Goal: Information Seeking & Learning: Check status

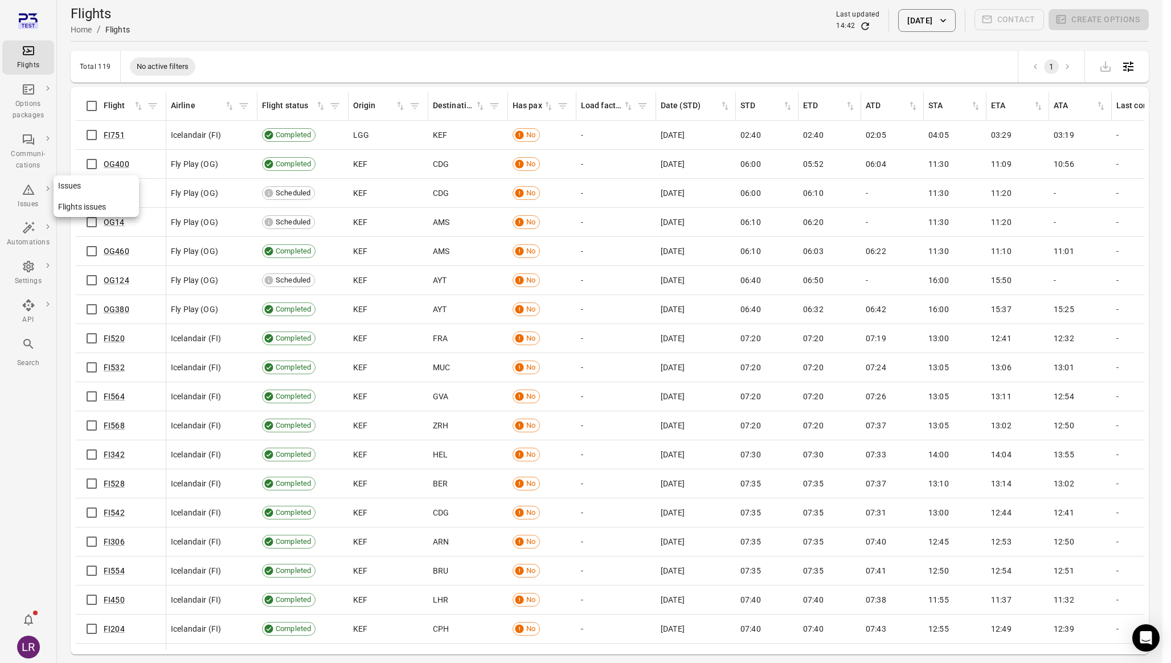
click at [26, 197] on div "Issues" at bounding box center [28, 196] width 43 height 27
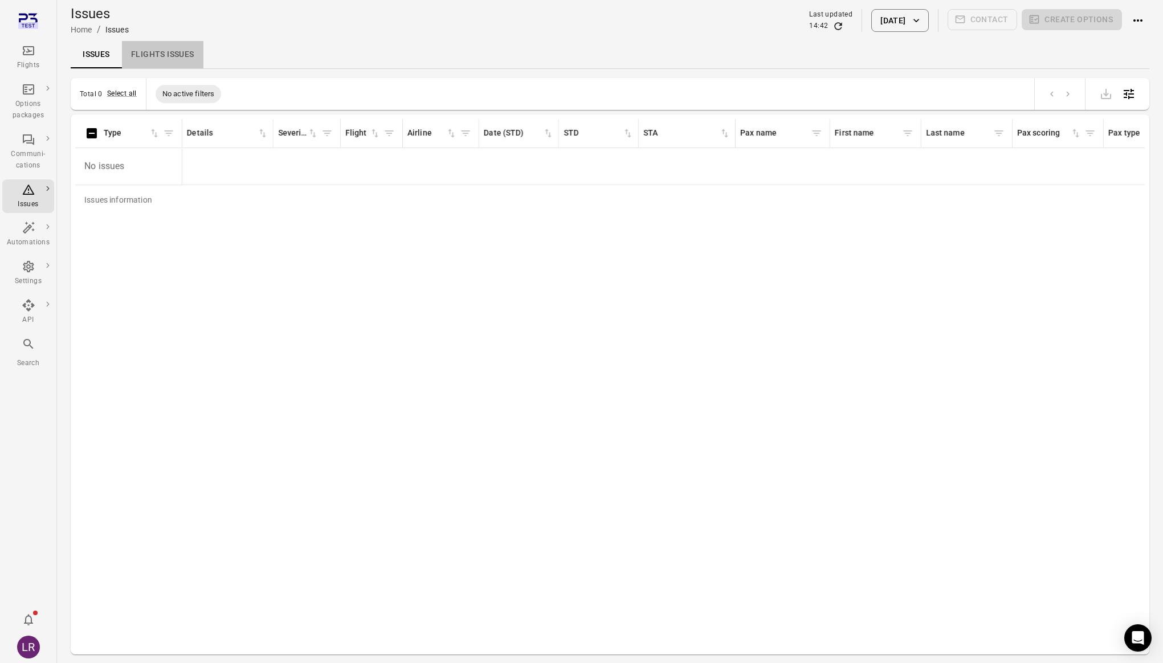
click at [163, 61] on link "Flights issues" at bounding box center [162, 54] width 81 height 27
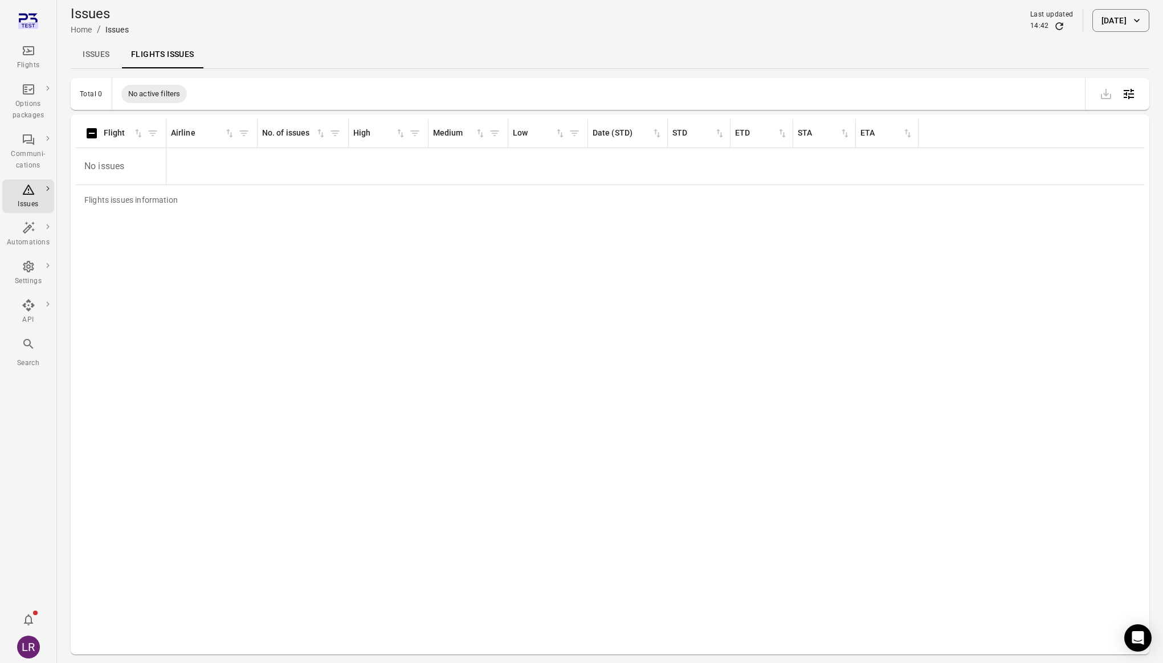
click at [112, 48] on link "Issues" at bounding box center [96, 54] width 51 height 27
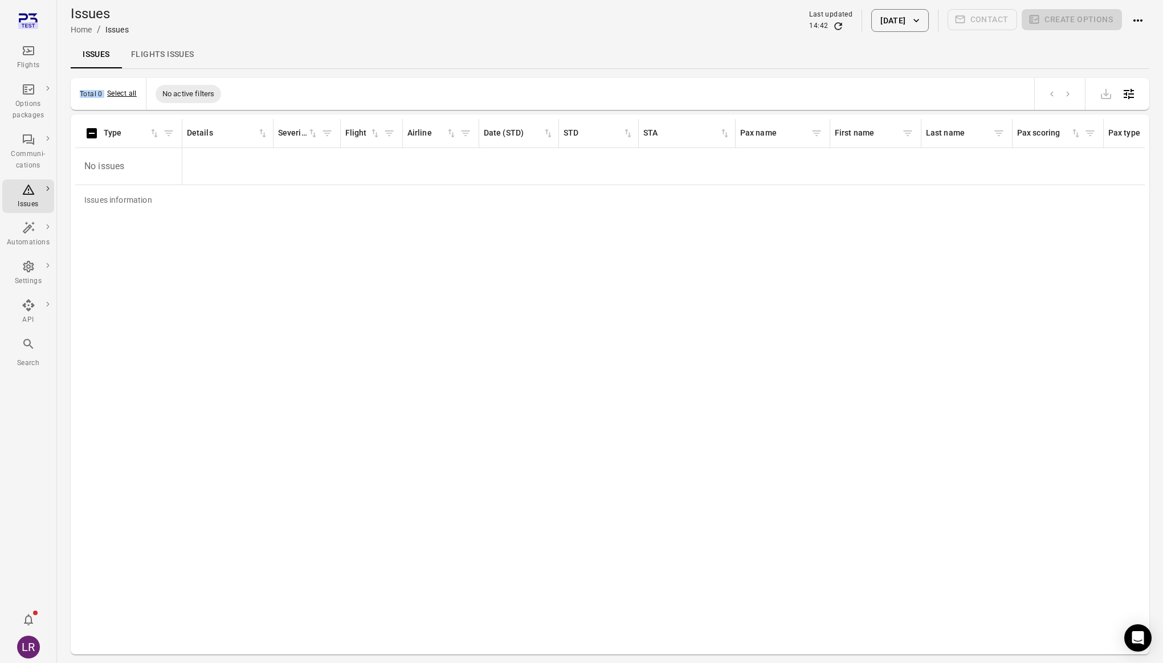
drag, startPoint x: 75, startPoint y: 93, endPoint x: 97, endPoint y: 87, distance: 23.1
click at [135, 92] on div "Total 0 Select all No active filters" at bounding box center [610, 94] width 1078 height 32
click at [180, 60] on link "Flights issues" at bounding box center [162, 54] width 81 height 27
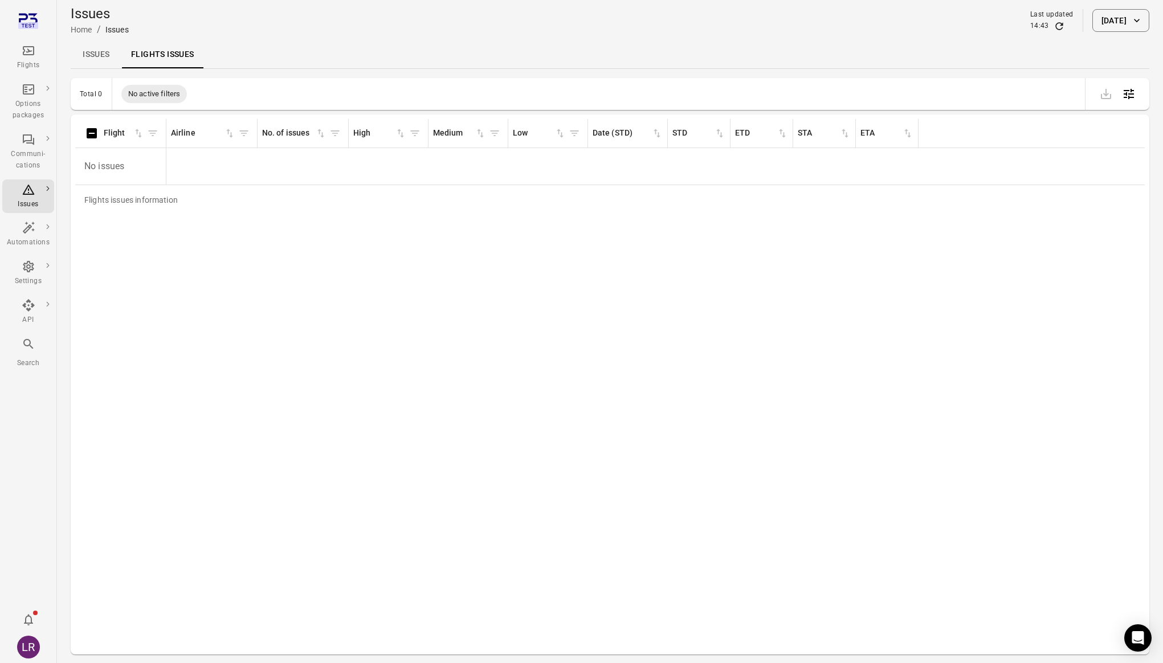
click at [27, 62] on div "Flights" at bounding box center [28, 65] width 43 height 11
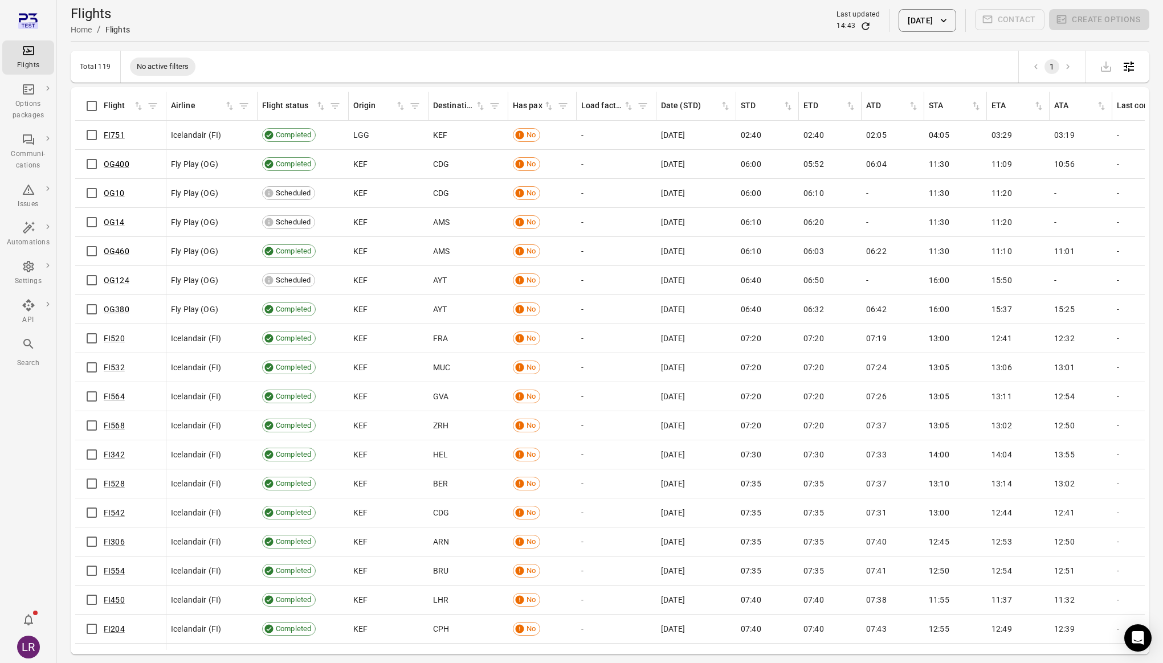
click at [833, 134] on div "02:40" at bounding box center [830, 134] width 54 height 11
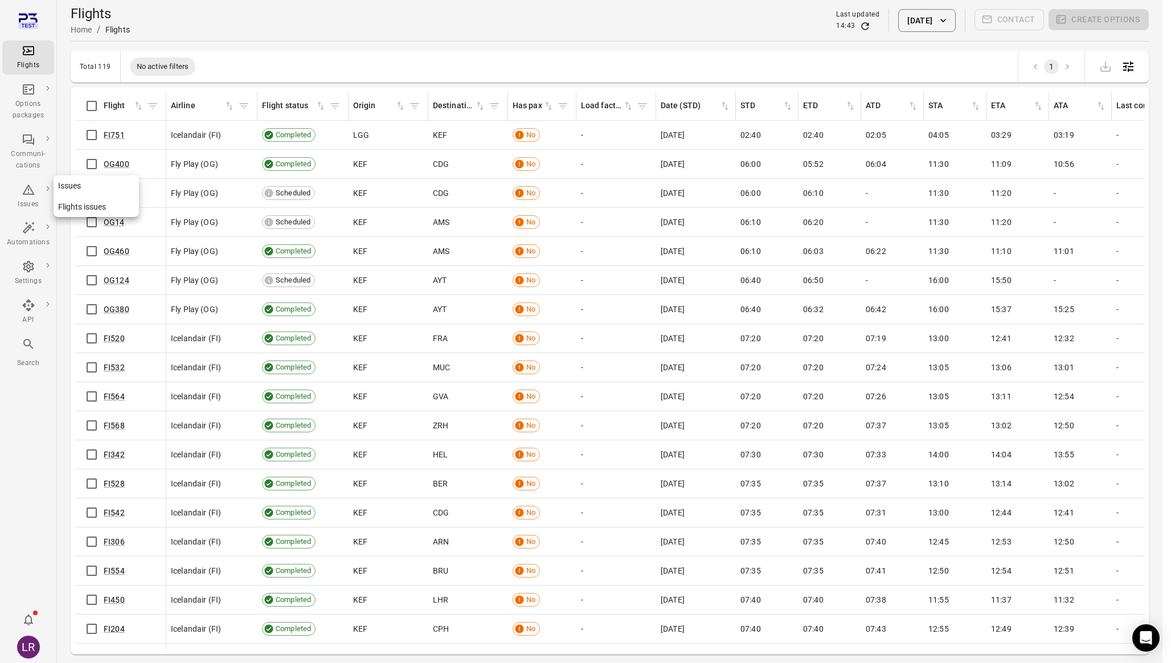
click at [34, 197] on div "Issues" at bounding box center [28, 196] width 43 height 27
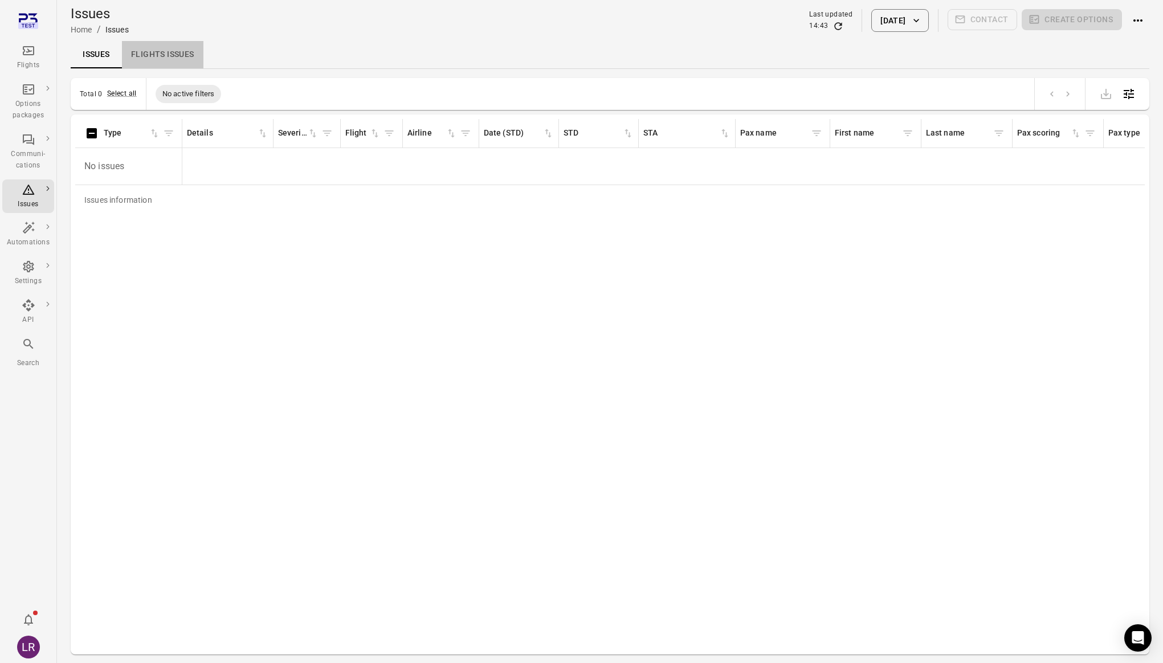
click at [168, 56] on link "Flights issues" at bounding box center [162, 54] width 81 height 27
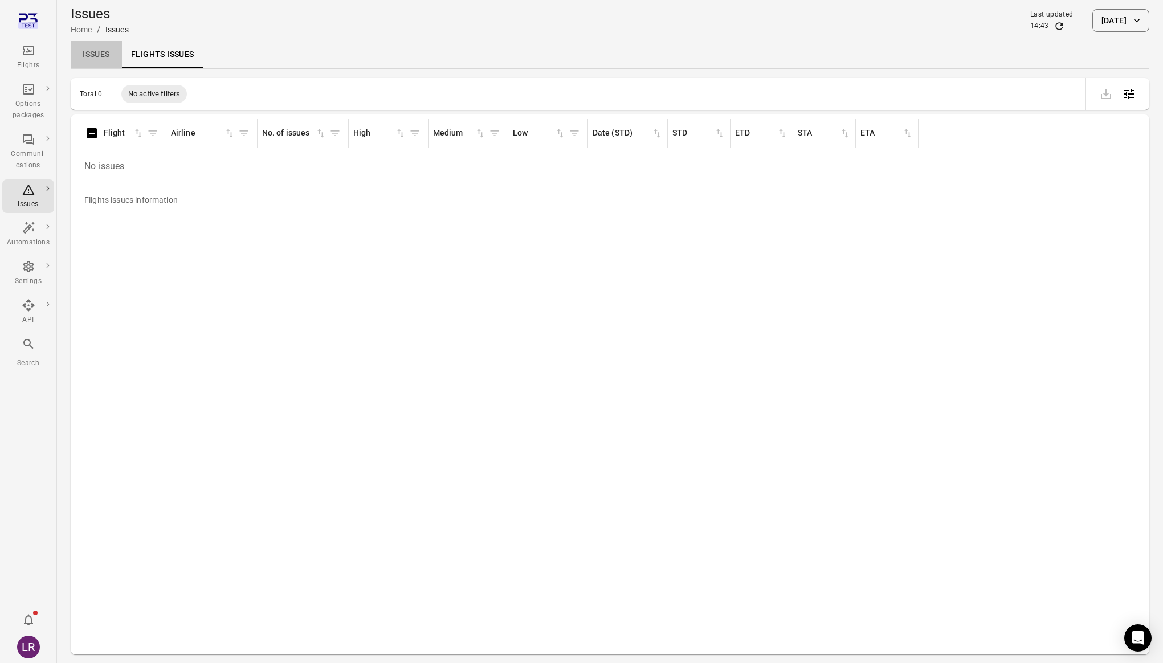
click at [95, 56] on link "Issues" at bounding box center [96, 54] width 51 height 27
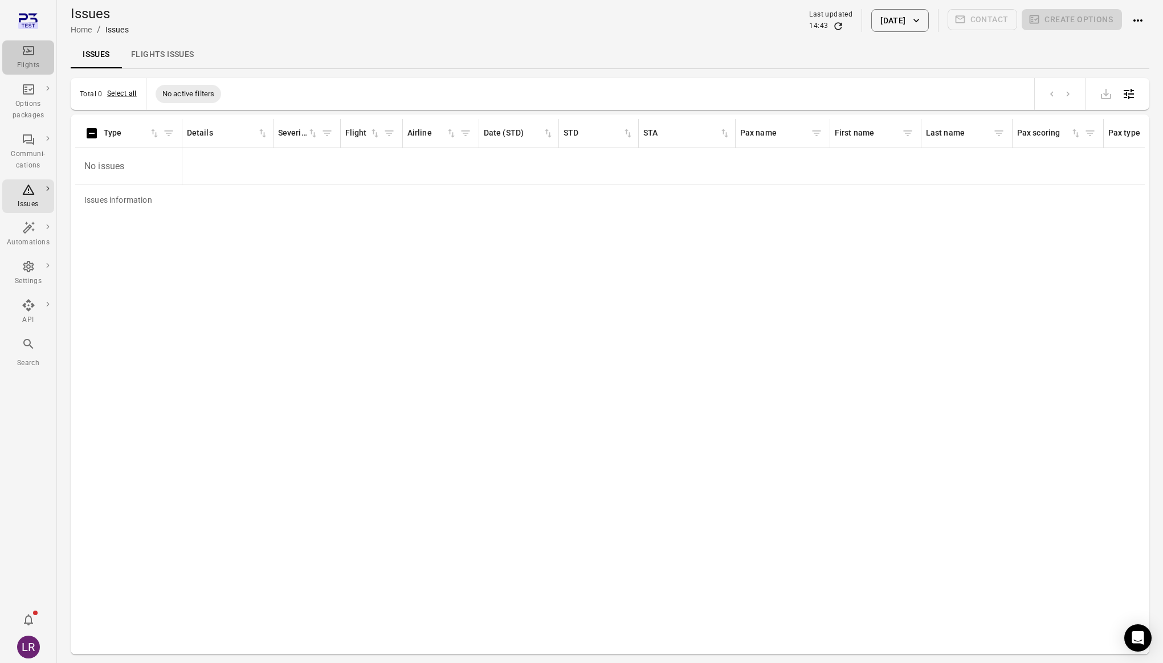
click at [27, 62] on div "Flights" at bounding box center [28, 65] width 43 height 11
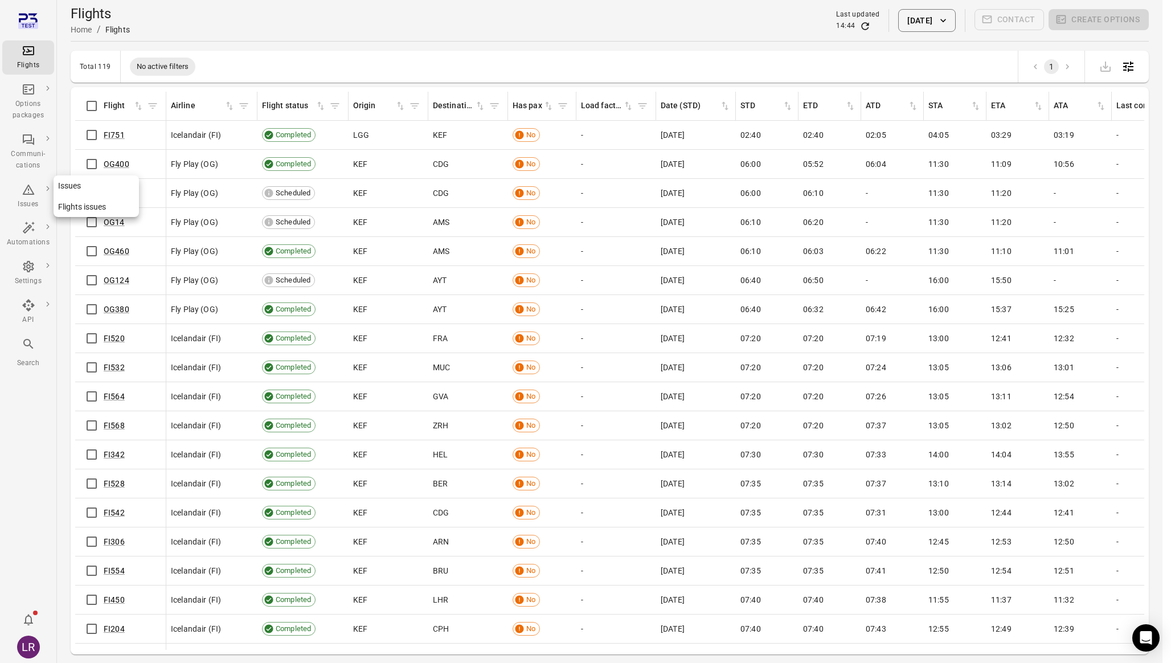
click at [23, 194] on icon "Main navigation" at bounding box center [28, 190] width 12 height 10
click at [28, 186] on icon "Main navigation" at bounding box center [29, 190] width 14 height 14
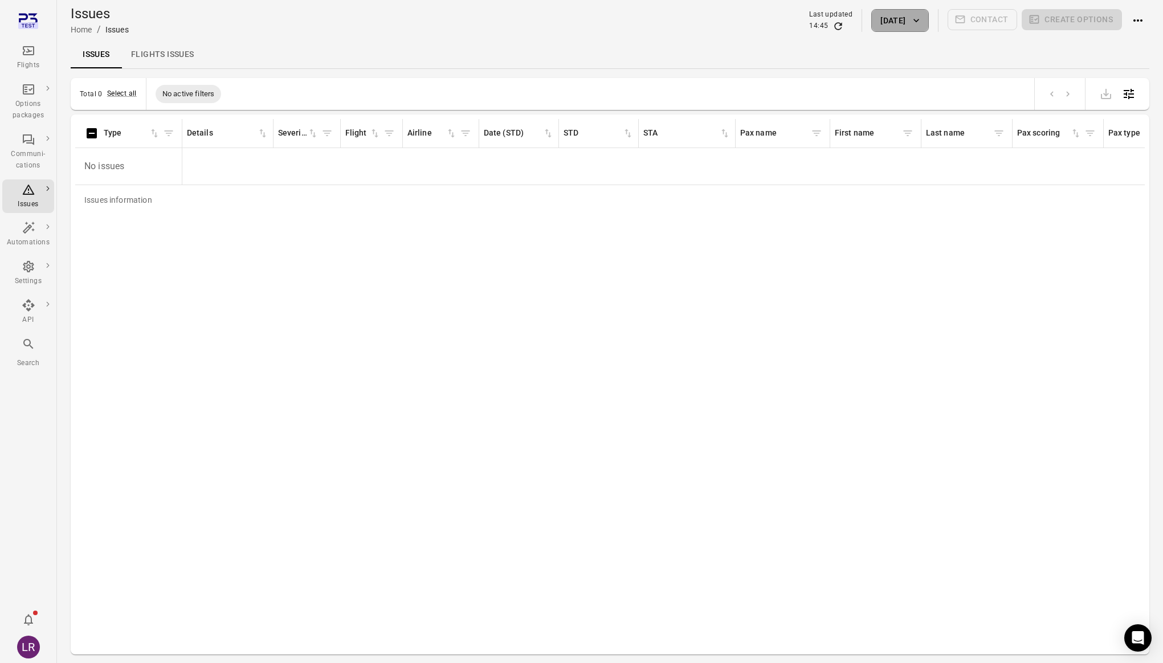
click at [901, 26] on button "[DATE]" at bounding box center [899, 20] width 57 height 23
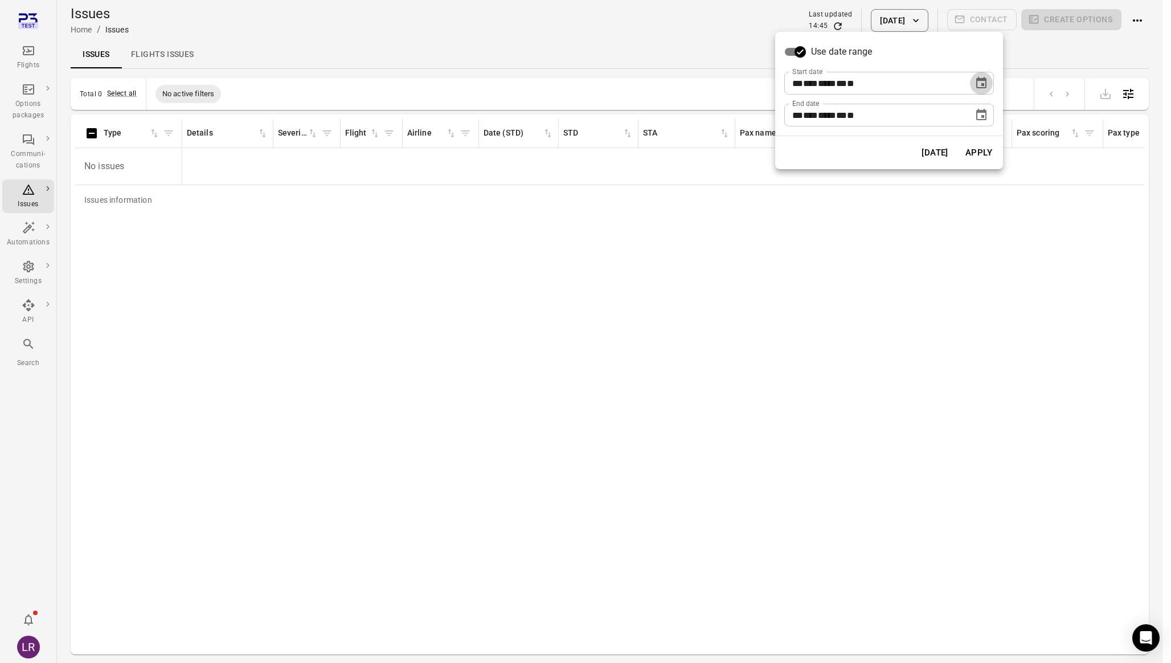
click at [975, 79] on icon "Choose date, selected date is Sep 16, 2025" at bounding box center [982, 83] width 14 height 14
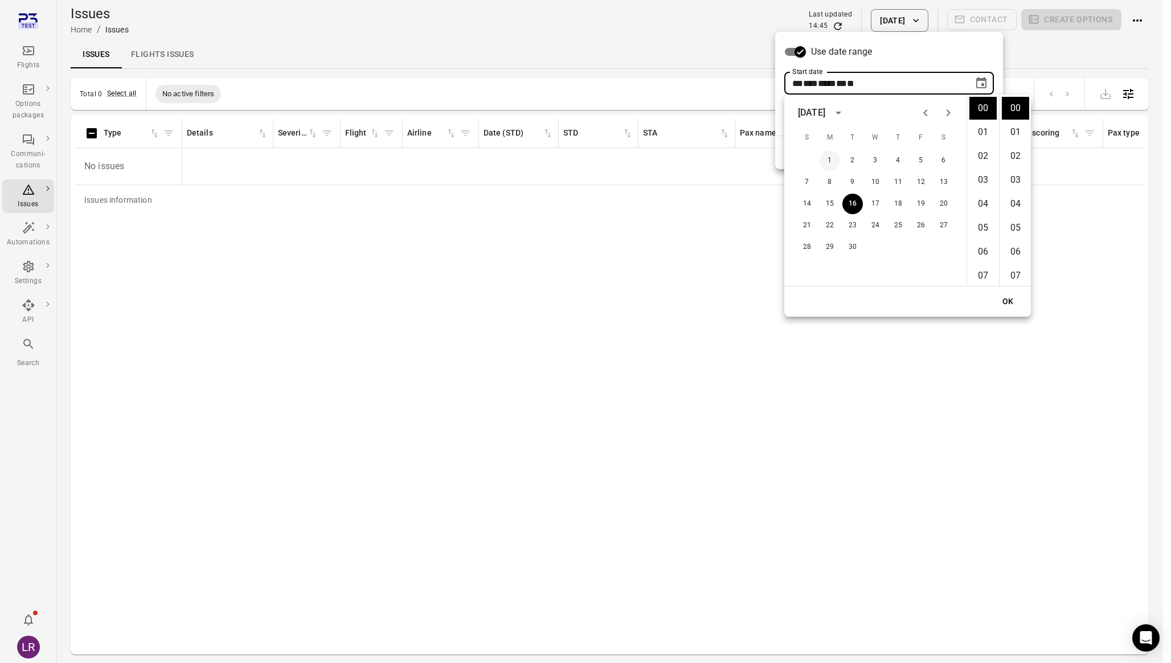
click at [834, 161] on button "1" at bounding box center [830, 160] width 21 height 21
type input "**********"
click at [1017, 301] on button "OK" at bounding box center [1008, 301] width 36 height 21
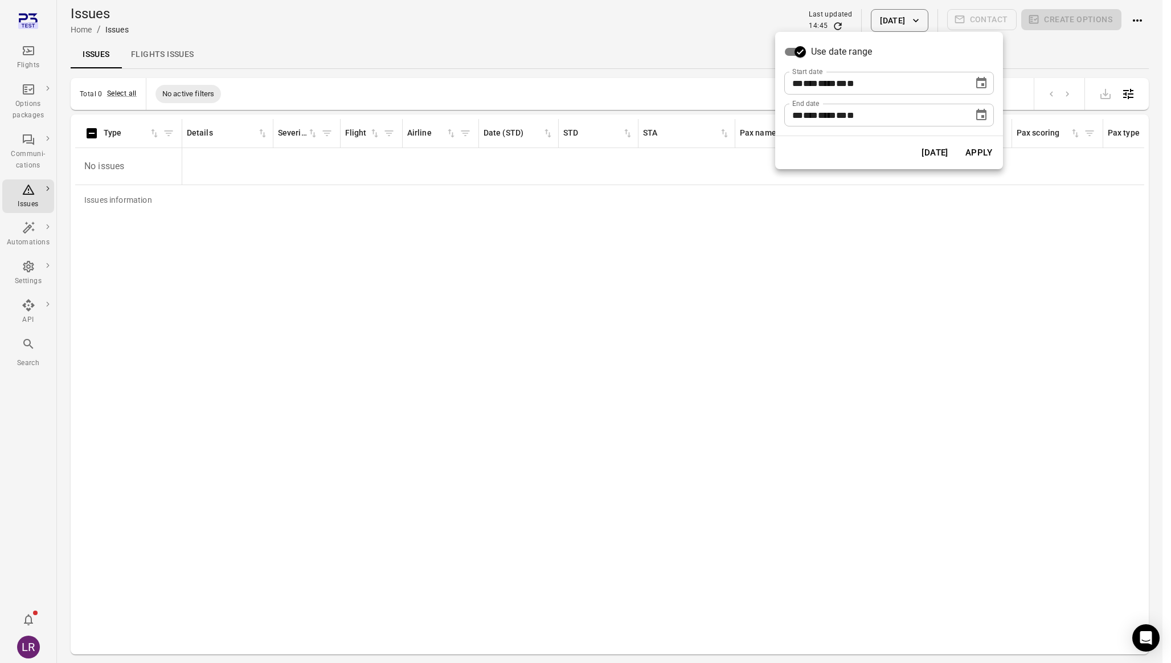
click at [976, 153] on button "Apply" at bounding box center [978, 153] width 39 height 24
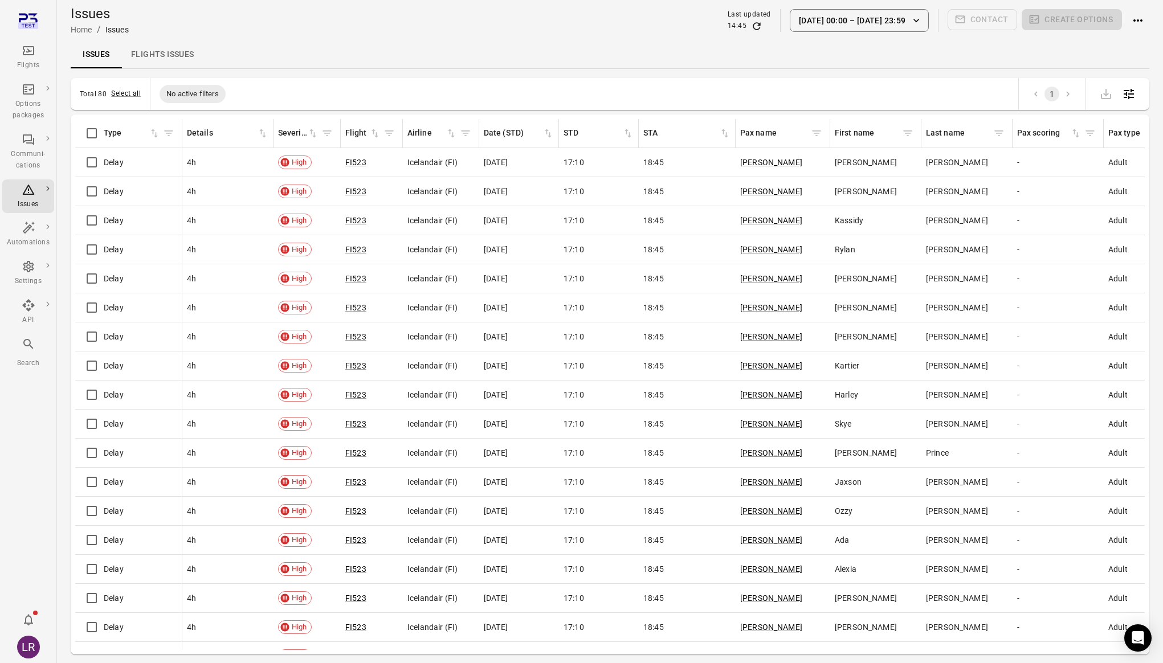
click at [170, 133] on icon "Filter by type" at bounding box center [168, 133] width 11 height 11
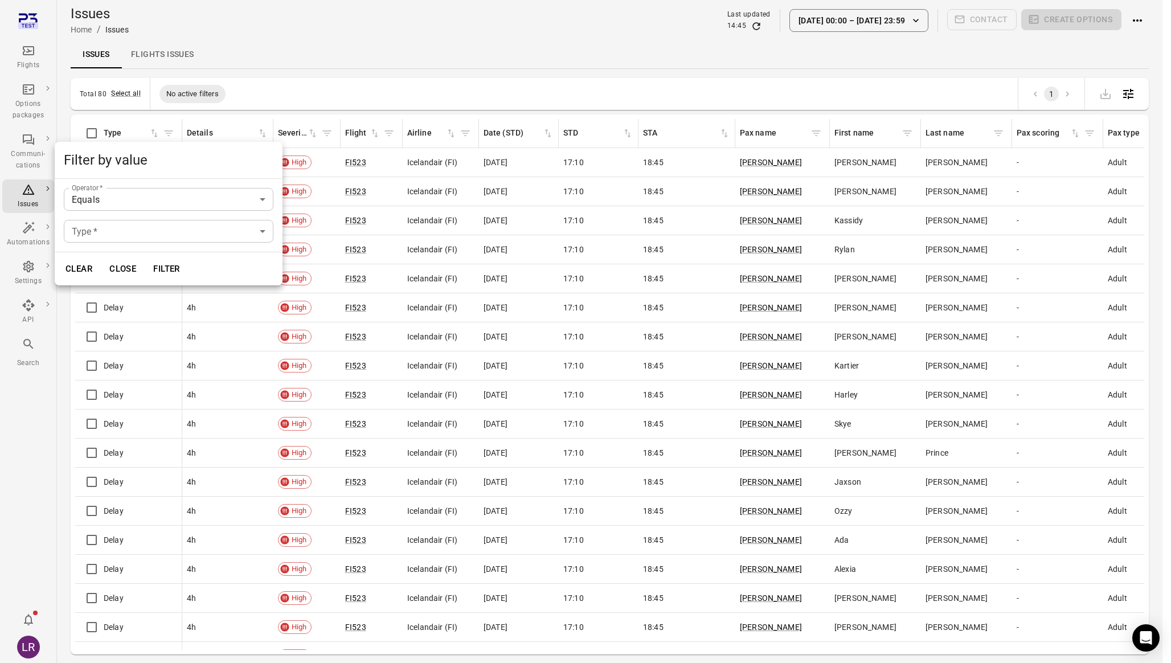
click at [137, 228] on body "Flights Options packages Communi-cations Issues Automations Settings API Search…" at bounding box center [585, 350] width 1171 height 700
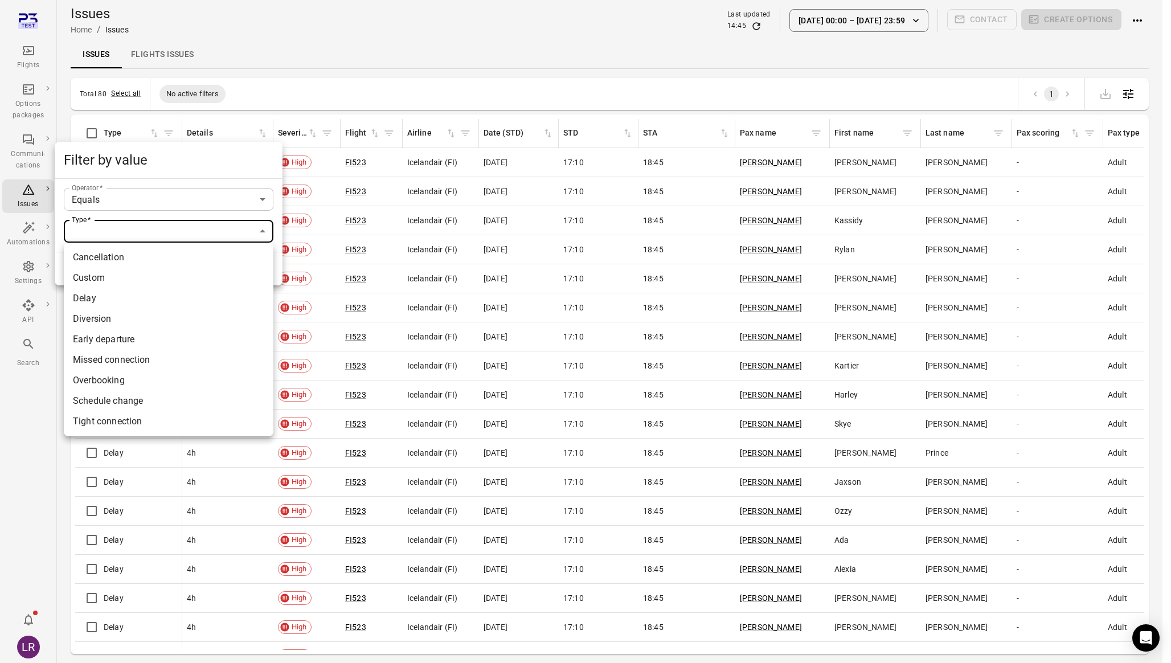
click at [150, 395] on li "Schedule change" at bounding box center [169, 401] width 210 height 21
type input "**********"
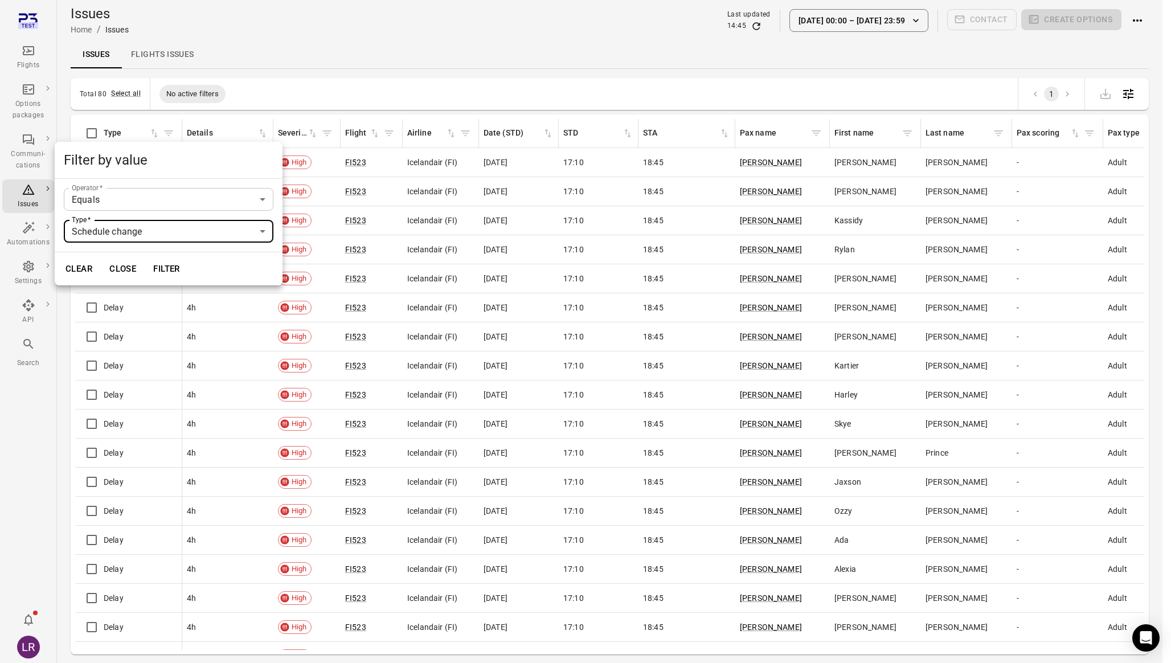
click at [182, 266] on button "Filter" at bounding box center [166, 269] width 39 height 24
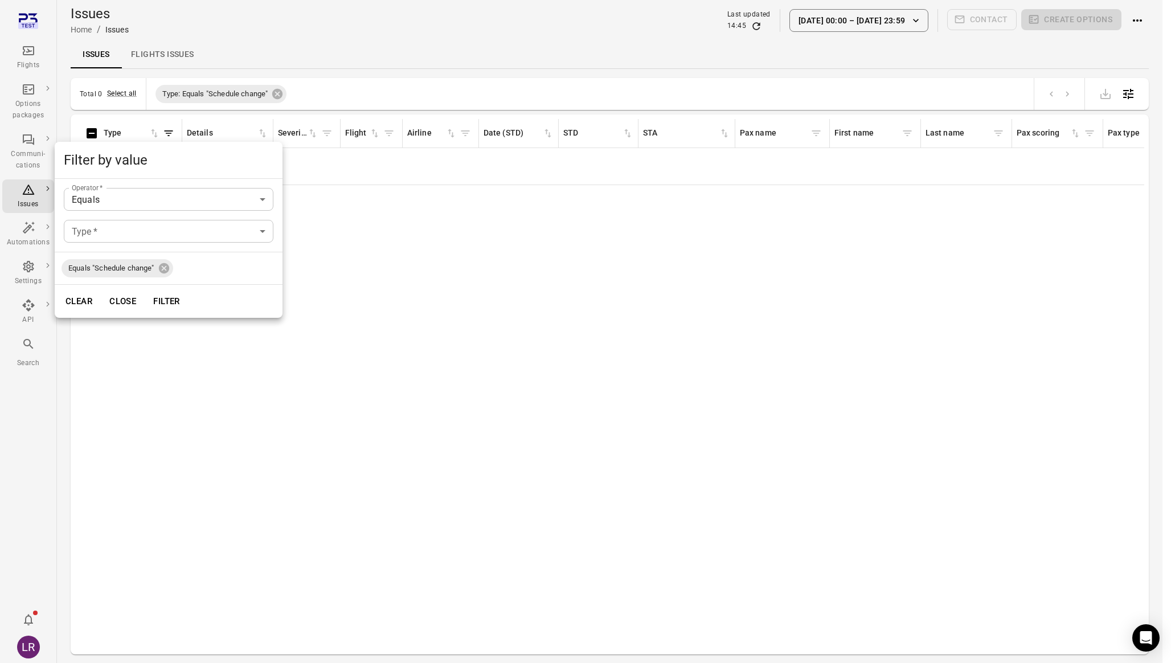
click at [398, 90] on div at bounding box center [585, 331] width 1171 height 663
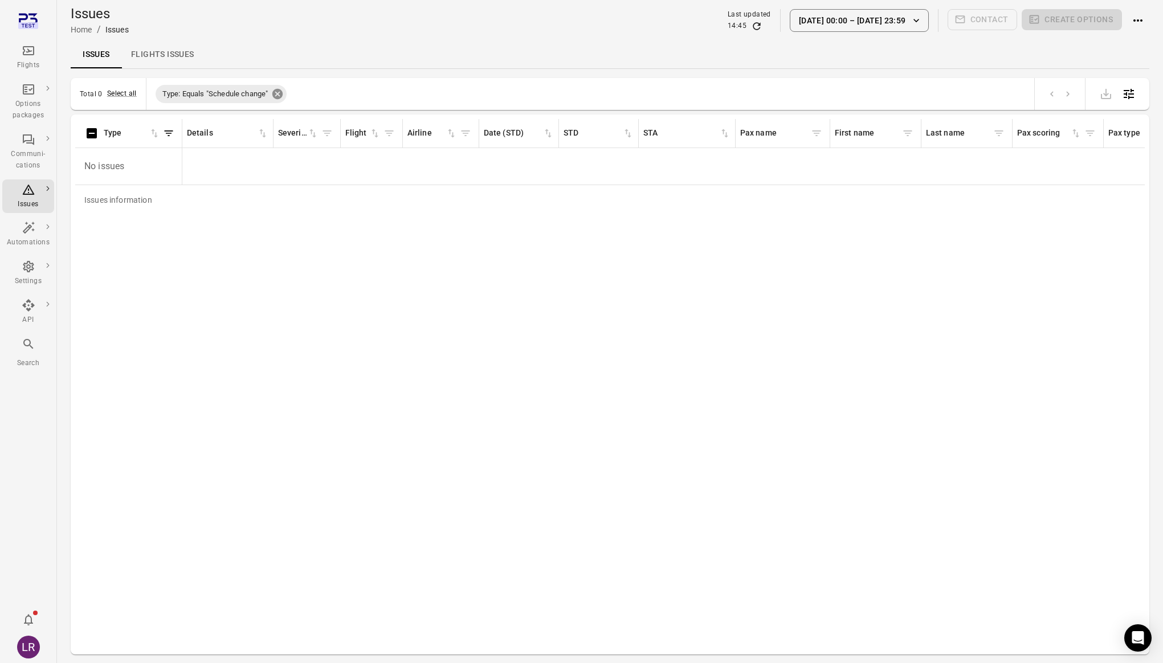
click at [275, 94] on icon at bounding box center [277, 94] width 10 height 10
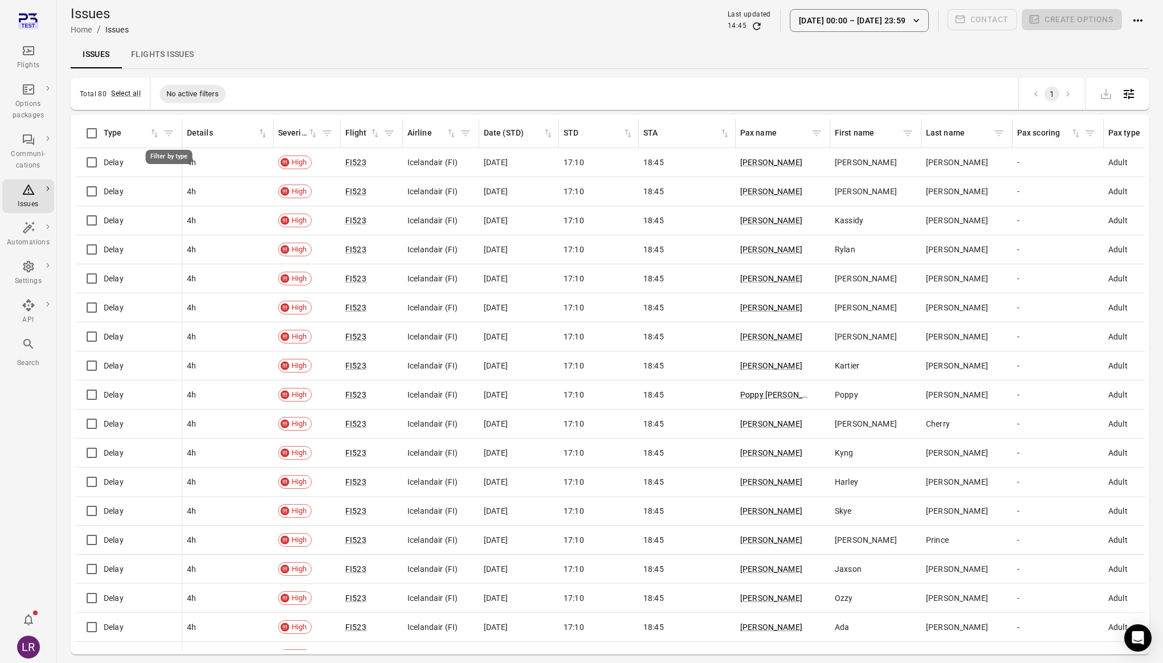
drag, startPoint x: 275, startPoint y: 93, endPoint x: 167, endPoint y: 132, distance: 115.1
click at [167, 132] on div "Total 80 Select all No active filters 1 Issues information Type Details Severit…" at bounding box center [610, 366] width 1078 height 576
click at [167, 132] on icon "Filter by type" at bounding box center [168, 133] width 11 height 11
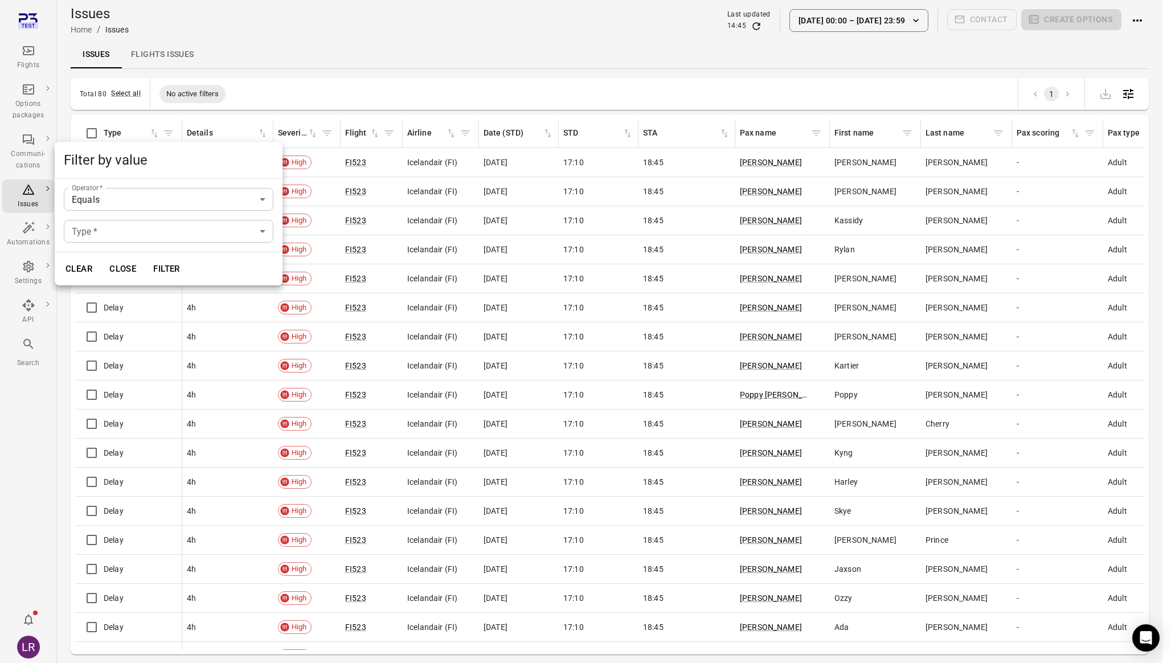
click at [143, 224] on body "Flights Options packages Communi-cations Issues Automations Settings API Search…" at bounding box center [585, 350] width 1171 height 700
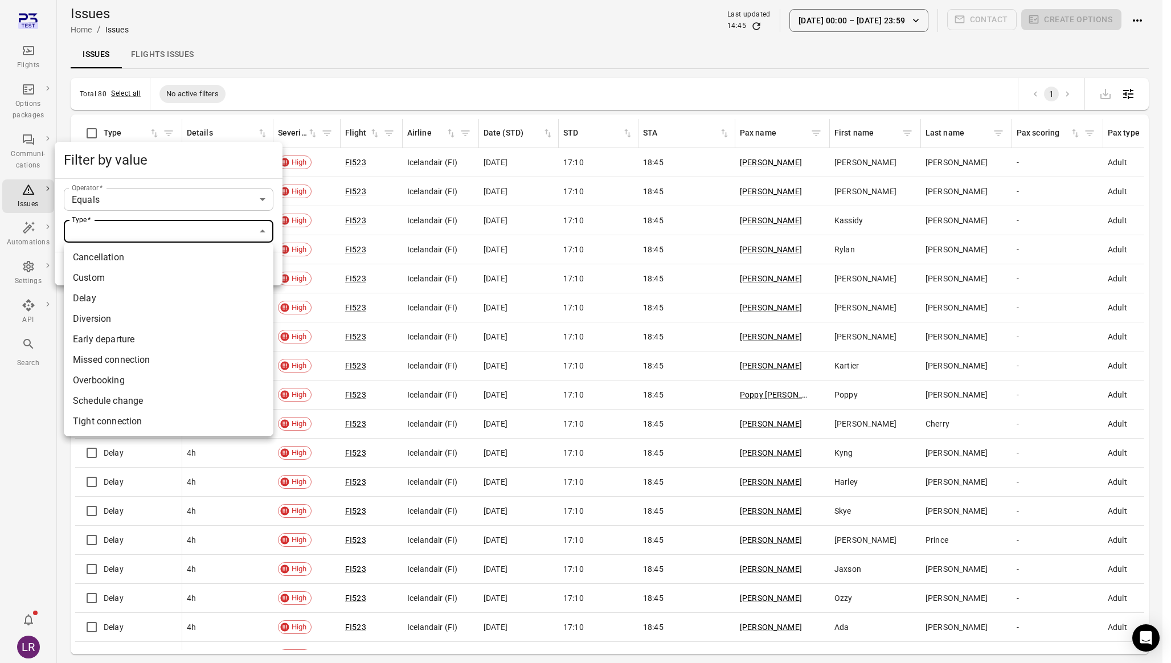
click at [129, 296] on li "Delay" at bounding box center [169, 298] width 210 height 21
type input "*****"
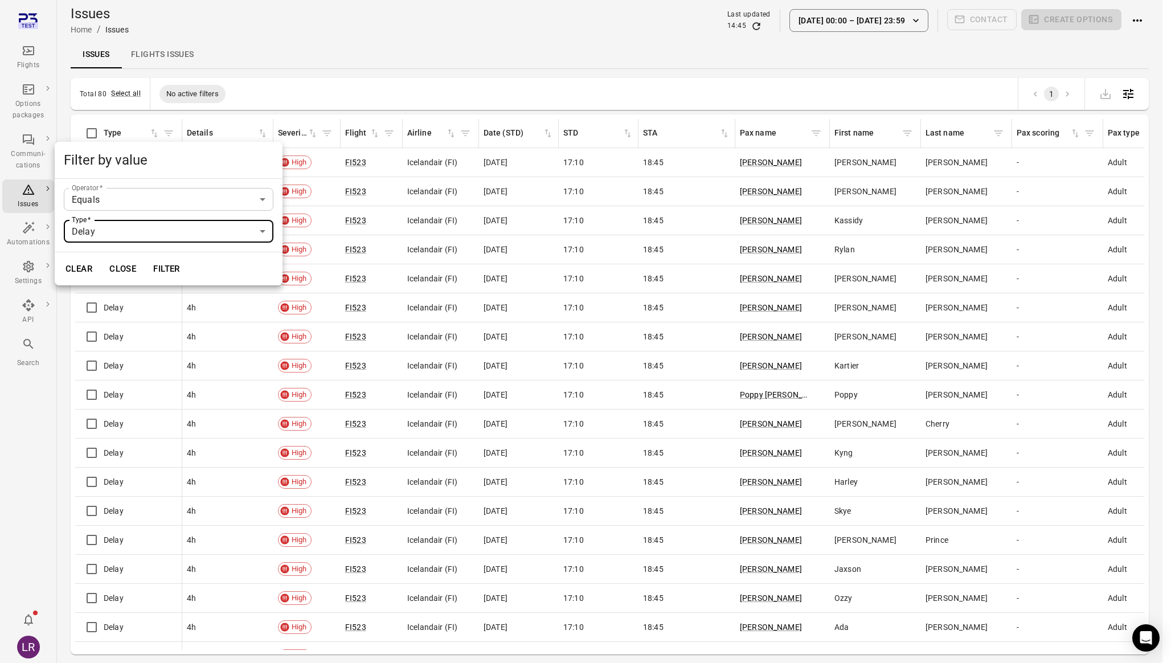
click at [174, 264] on button "Filter" at bounding box center [166, 269] width 39 height 24
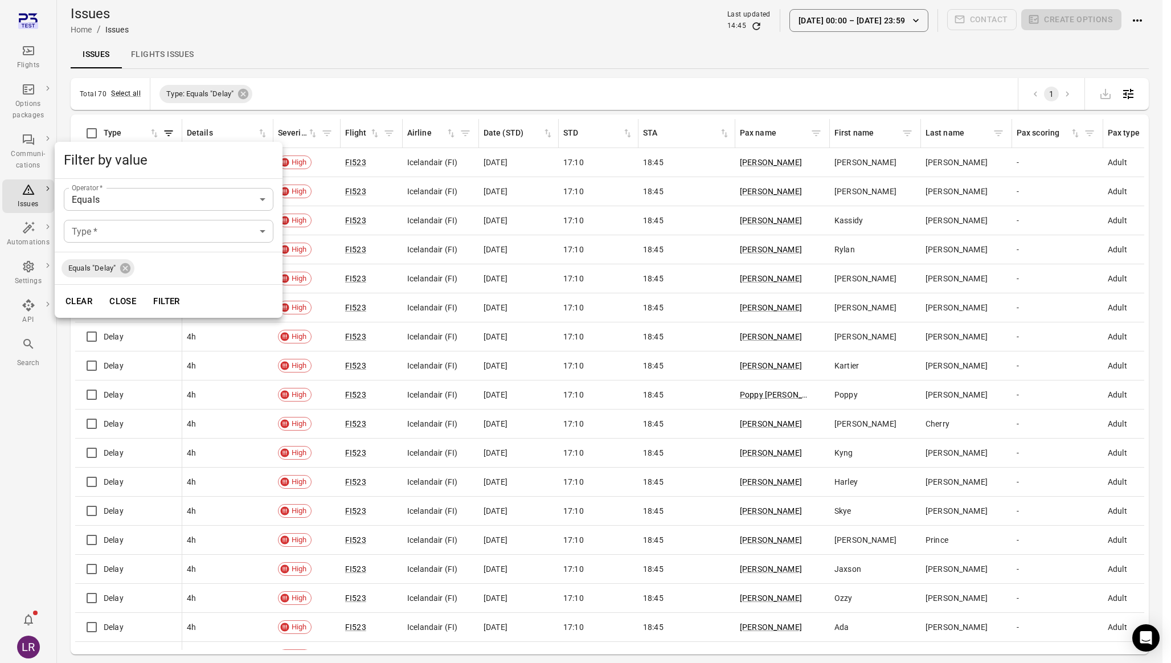
click at [473, 99] on div at bounding box center [585, 331] width 1171 height 663
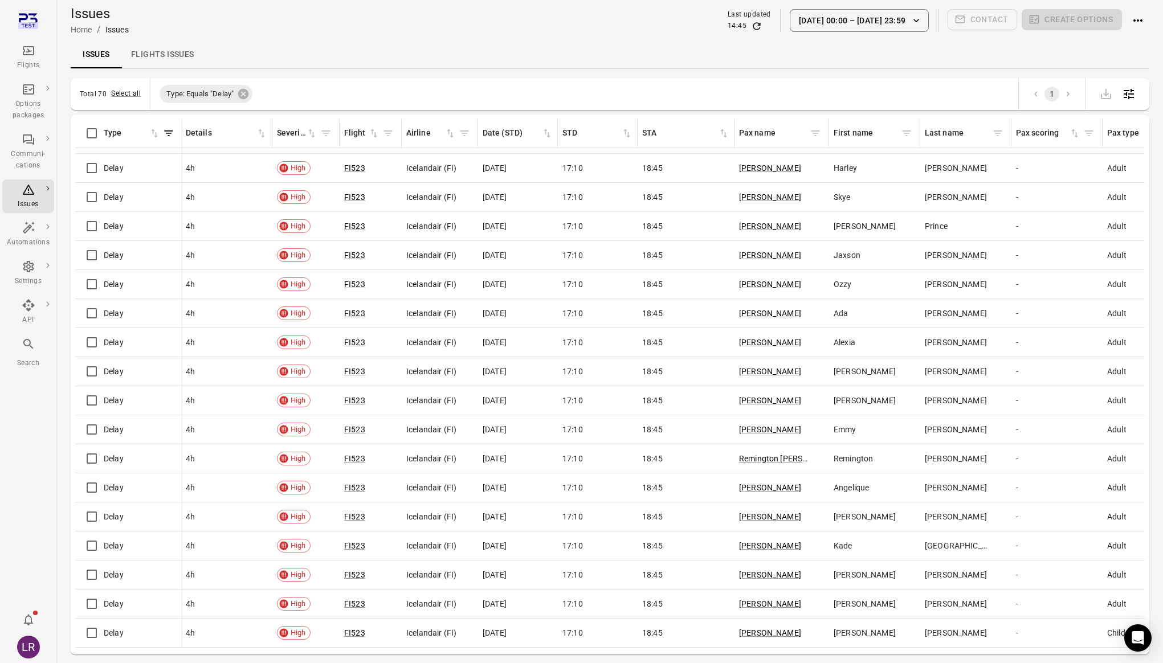
scroll to position [0, 1]
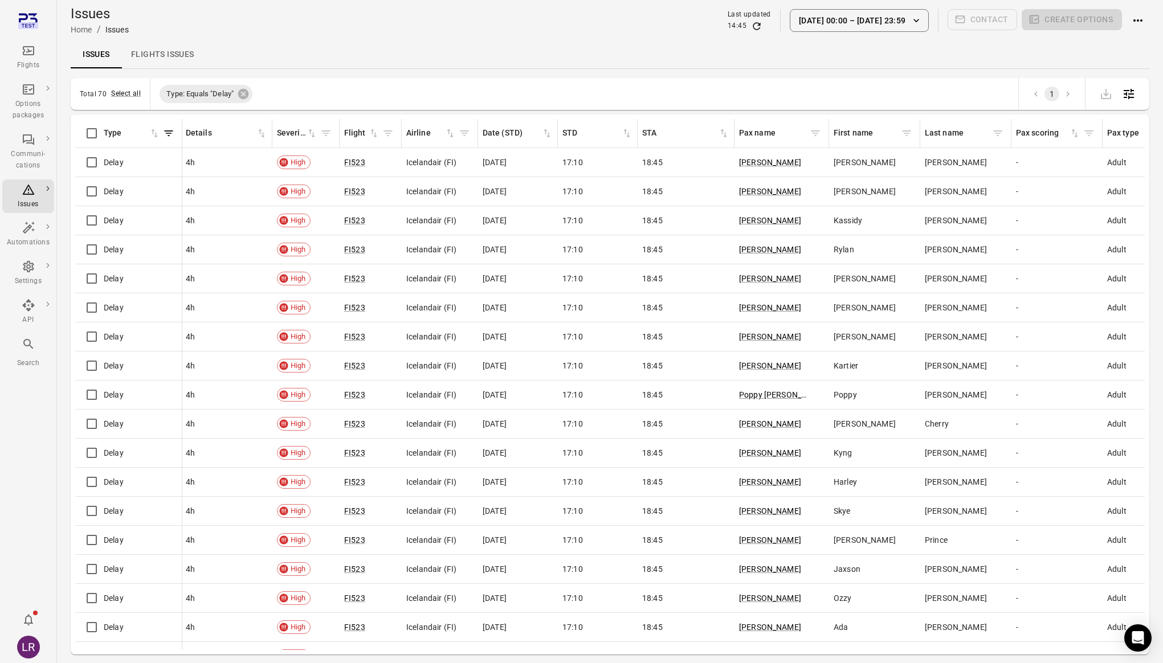
click at [26, 59] on div "Flights" at bounding box center [28, 57] width 43 height 27
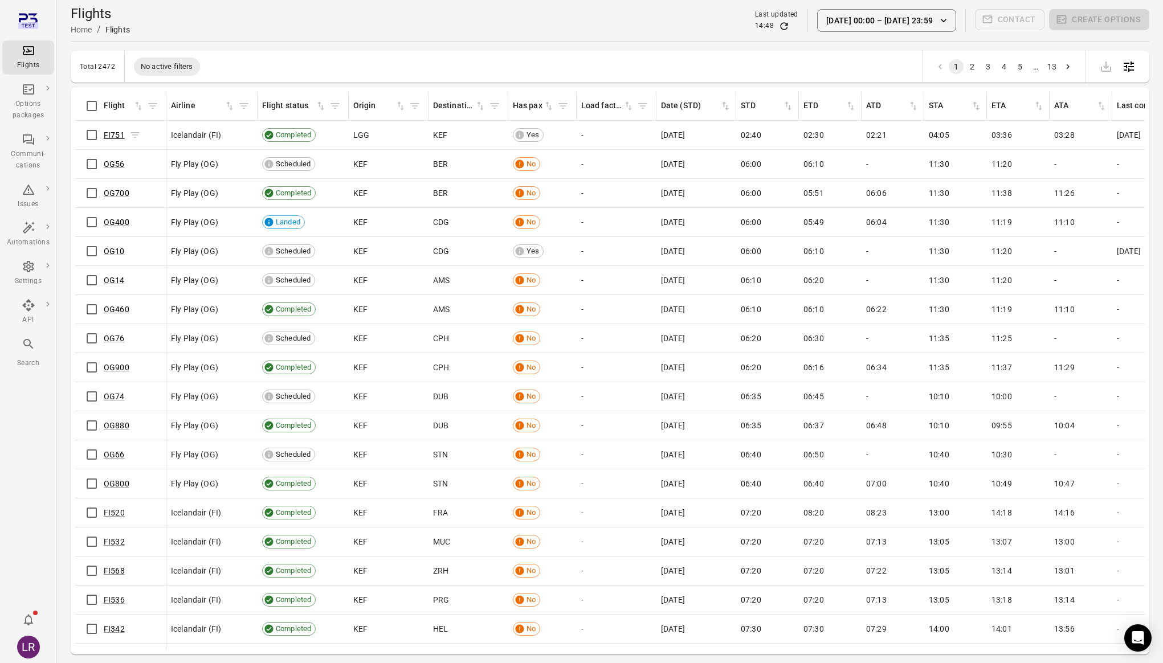
click at [109, 135] on link "FI751" at bounding box center [114, 134] width 21 height 9
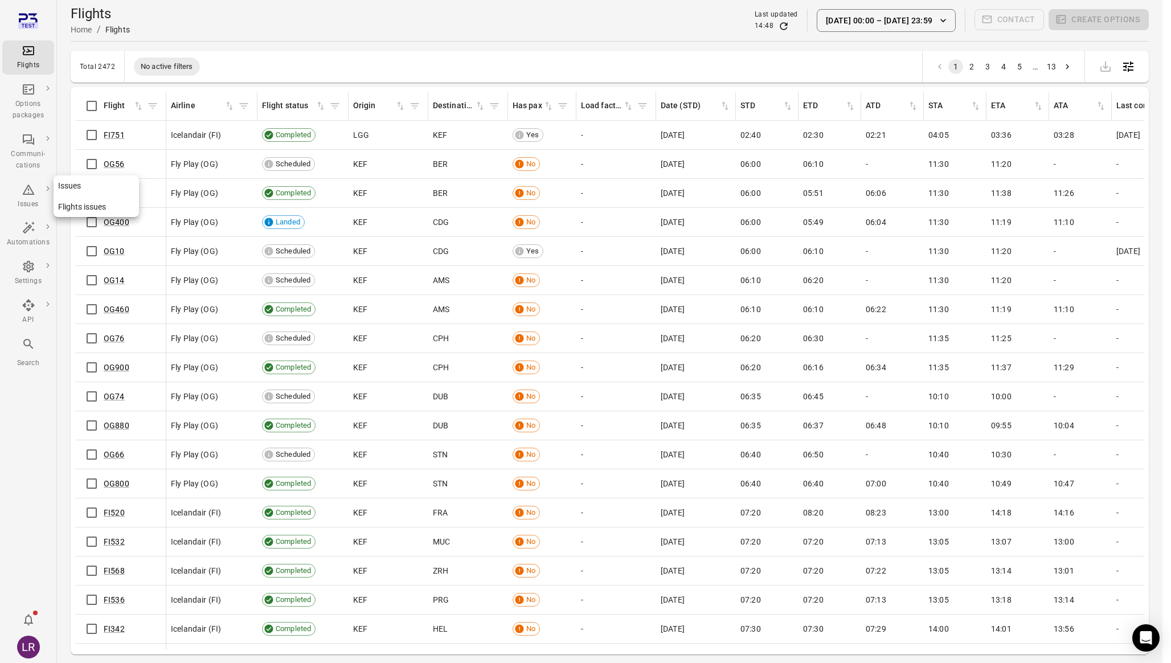
click at [26, 188] on icon "Main navigation" at bounding box center [28, 190] width 12 height 10
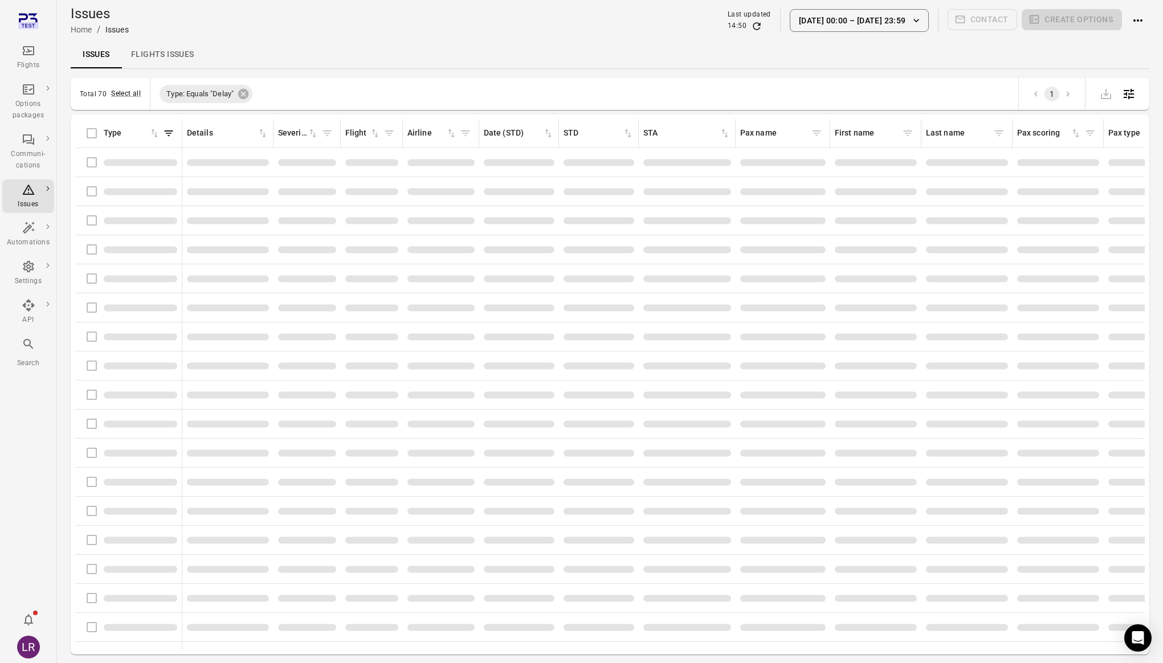
click at [91, 132] on div "Type" at bounding box center [128, 133] width 97 height 24
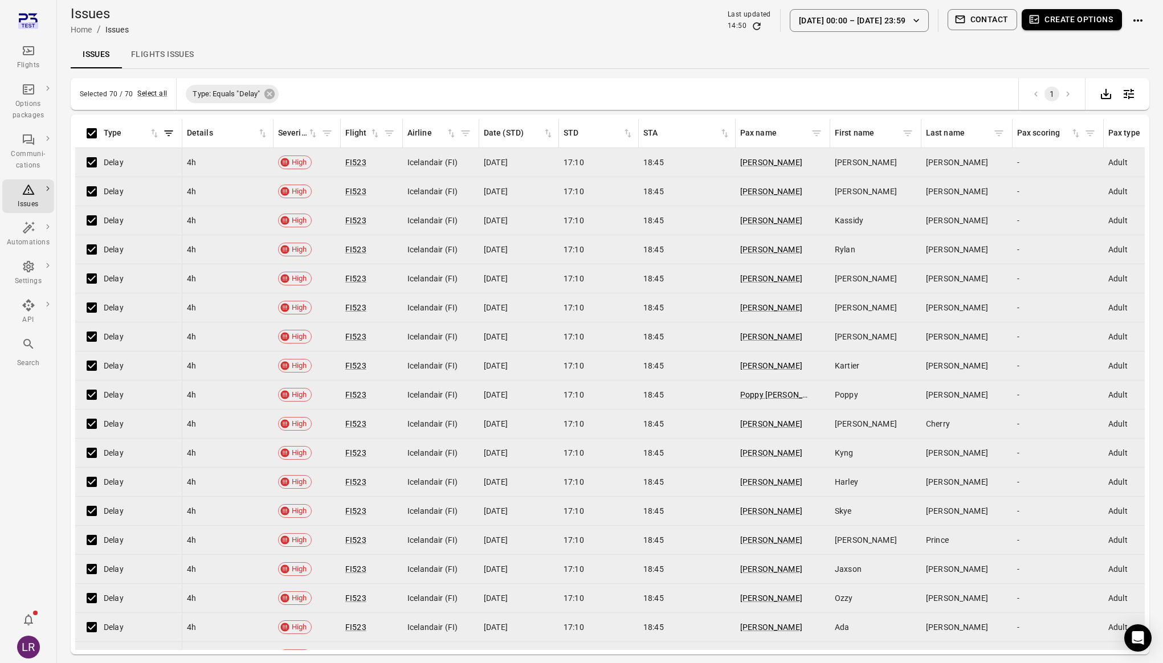
click at [1068, 20] on button "Create options" at bounding box center [1071, 19] width 100 height 21
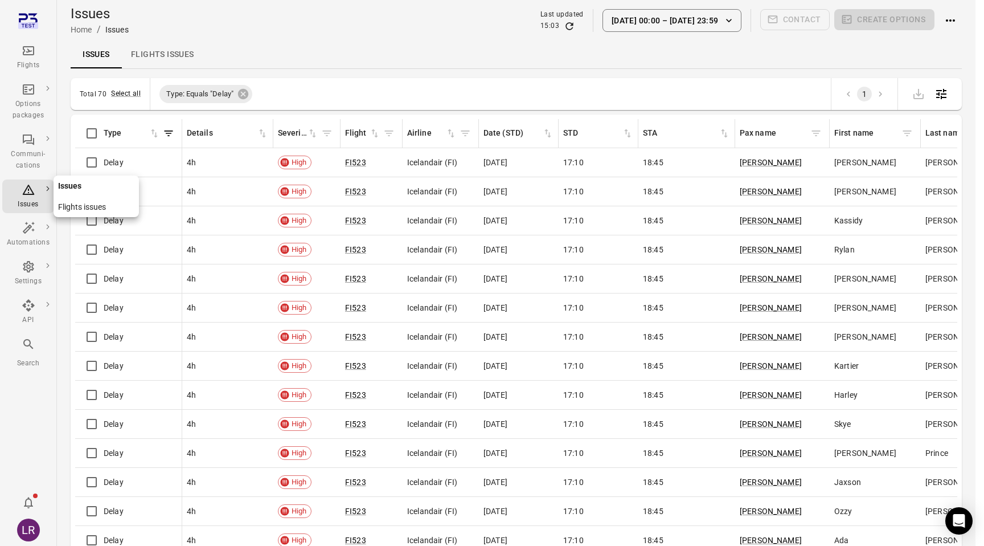
click at [70, 205] on link "Flights issues" at bounding box center [96, 207] width 85 height 21
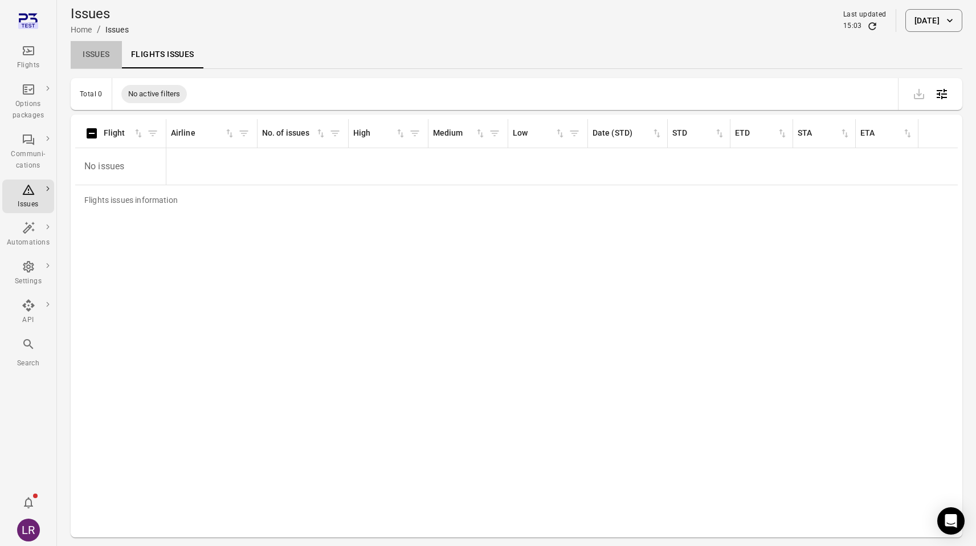
click at [100, 58] on link "Issues" at bounding box center [96, 54] width 51 height 27
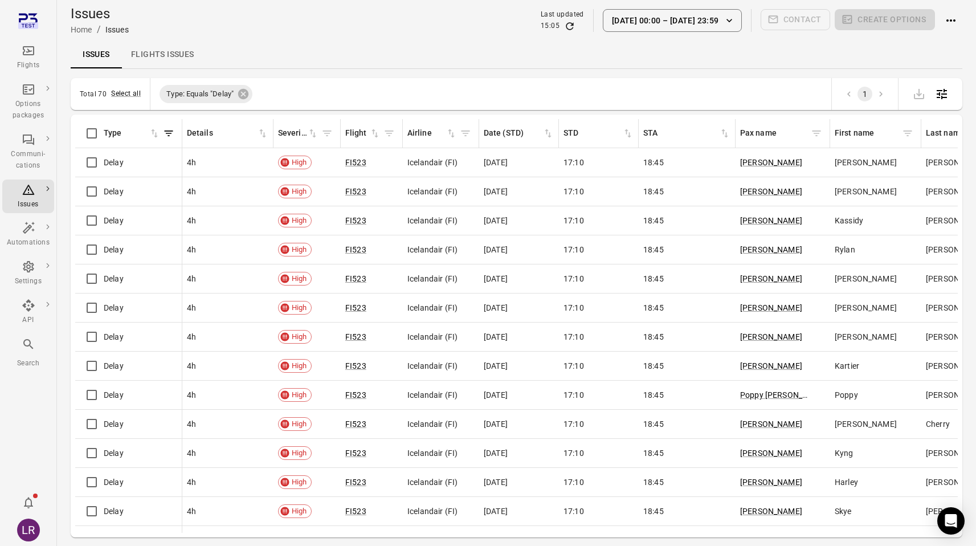
click at [170, 54] on link "Flights issues" at bounding box center [162, 54] width 81 height 27
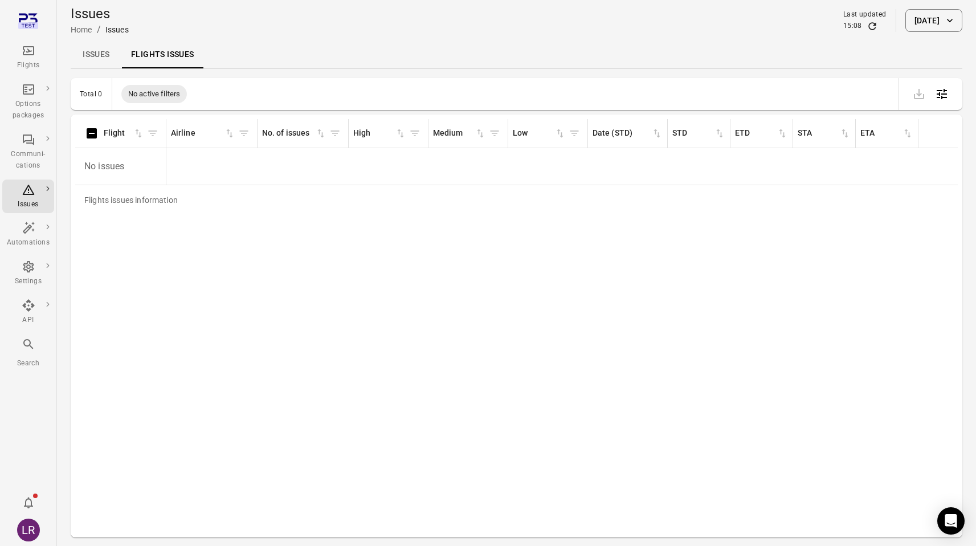
drag, startPoint x: 228, startPoint y: 50, endPoint x: 133, endPoint y: 52, distance: 95.7
click at [133, 52] on div "Issues Flights issues" at bounding box center [516, 54] width 891 height 27
click at [30, 52] on icon "Main navigation" at bounding box center [29, 51] width 14 height 14
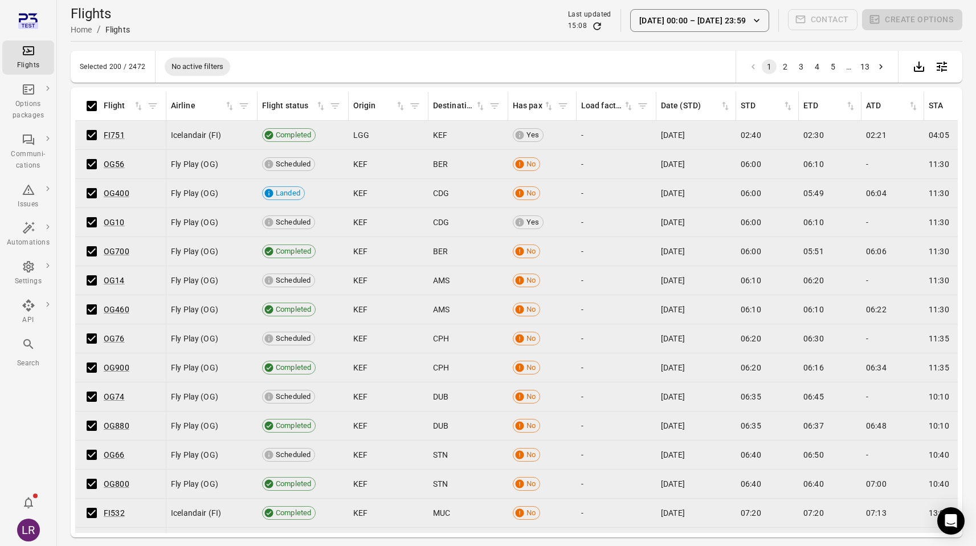
click at [251, 37] on div "Flights Home / Flights Last updated 15:08 [DATE] 00:00 [DATE] 23:59 Contact Cre…" at bounding box center [516, 20] width 891 height 41
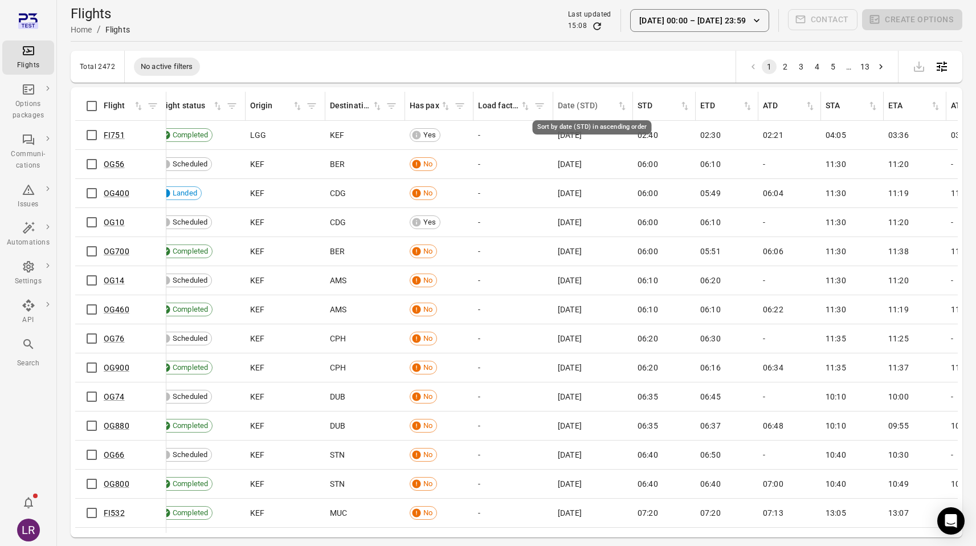
scroll to position [0, 105]
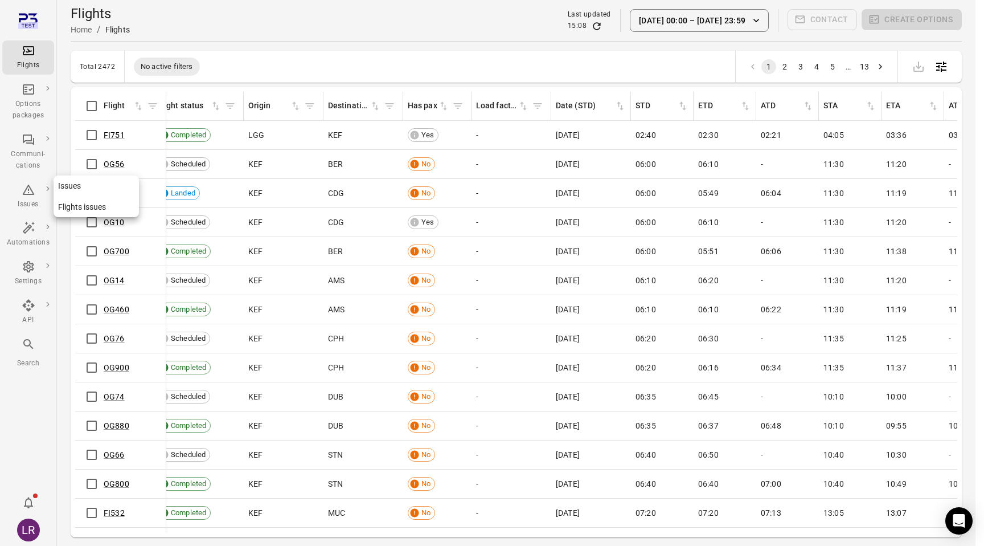
click at [32, 197] on div "Issues" at bounding box center [28, 196] width 43 height 27
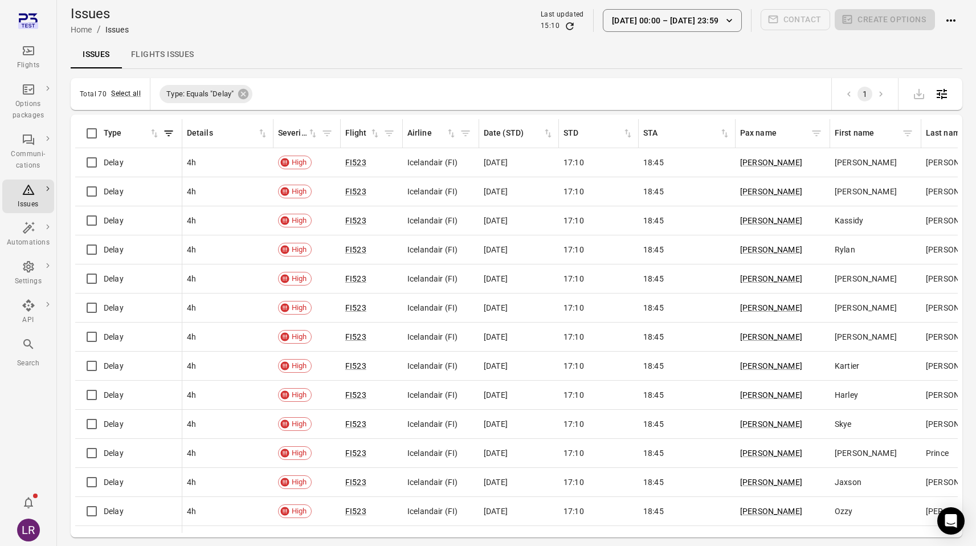
click at [165, 52] on link "Flights issues" at bounding box center [162, 54] width 81 height 27
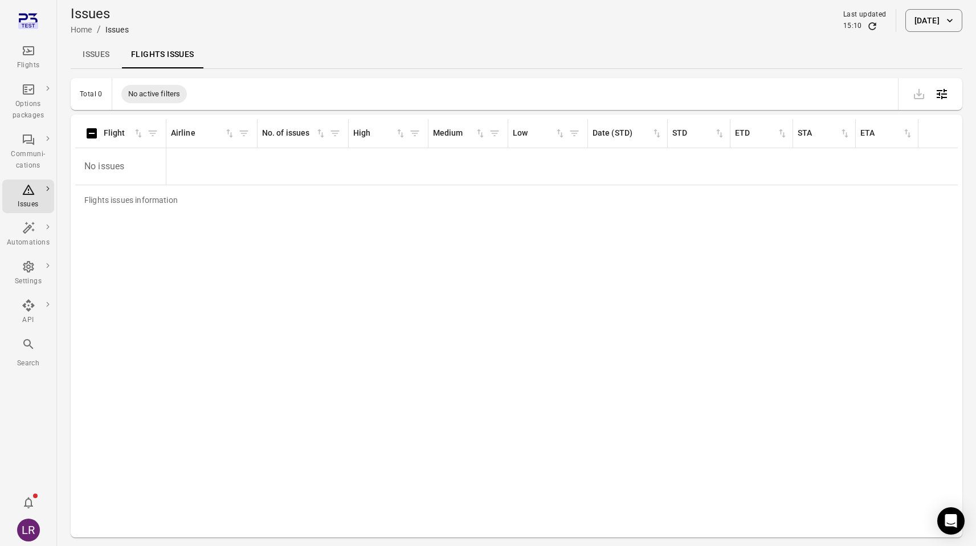
click at [94, 55] on link "Issues" at bounding box center [96, 54] width 51 height 27
